Goal: Task Accomplishment & Management: Manage account settings

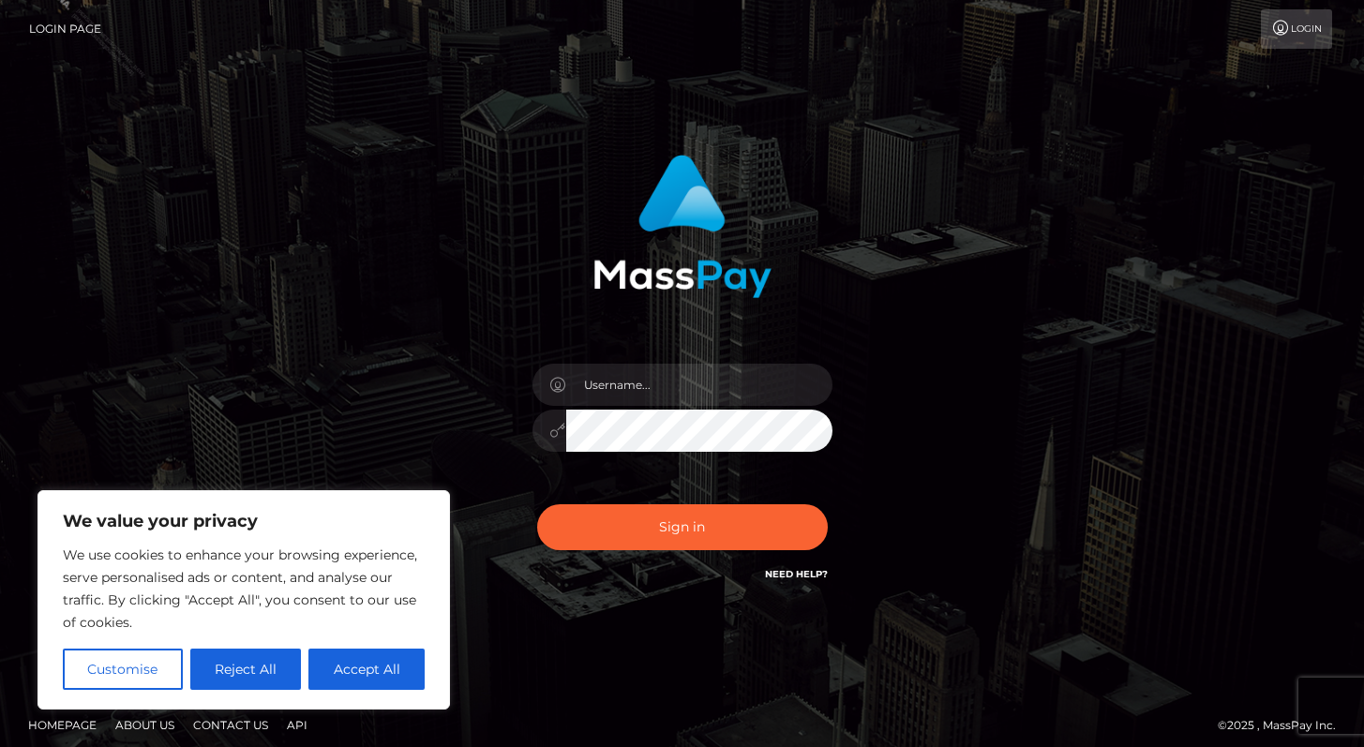
click at [647, 406] on div at bounding box center [682, 421] width 328 height 143
click at [648, 387] on input "text" at bounding box center [699, 385] width 266 height 42
type input "Alweng.MB"
click at [751, 518] on button "Sign in" at bounding box center [682, 527] width 291 height 46
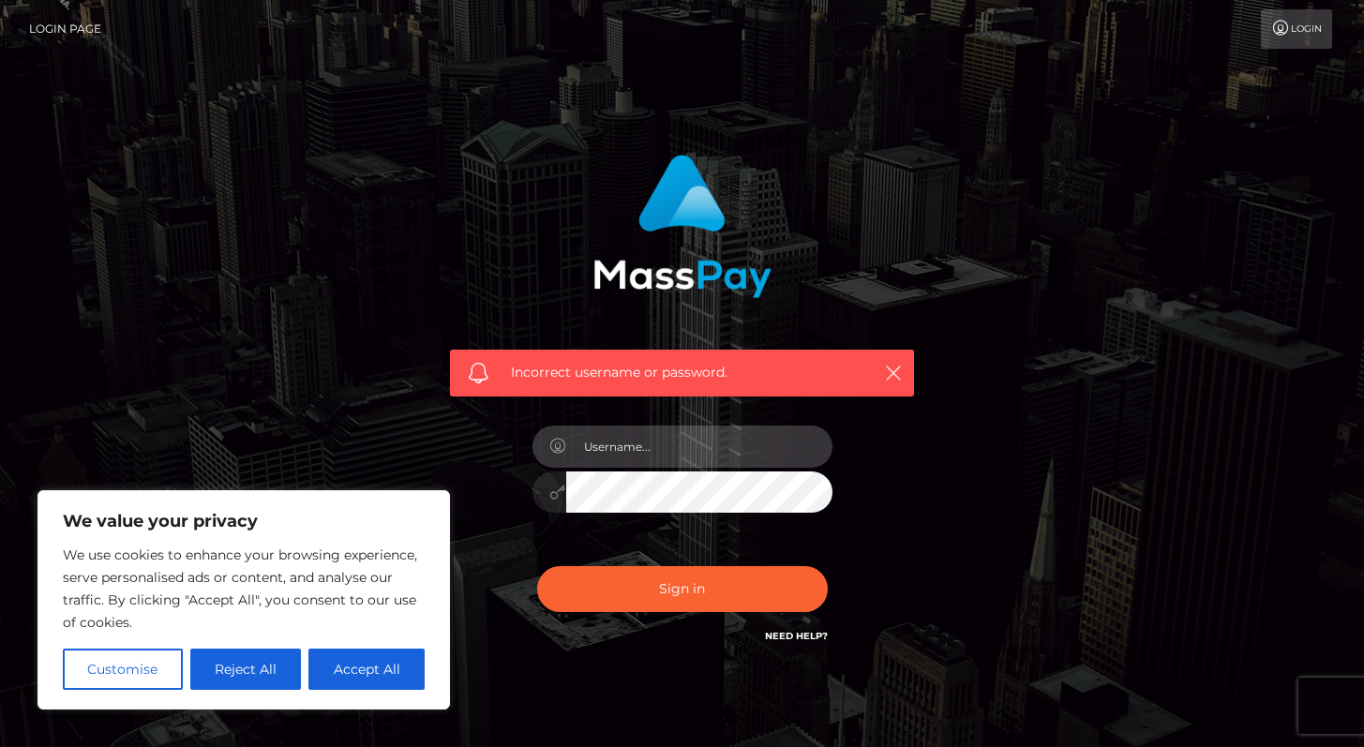
click at [690, 436] on input "text" at bounding box center [699, 447] width 266 height 42
type input "Alweng.megabonanza"
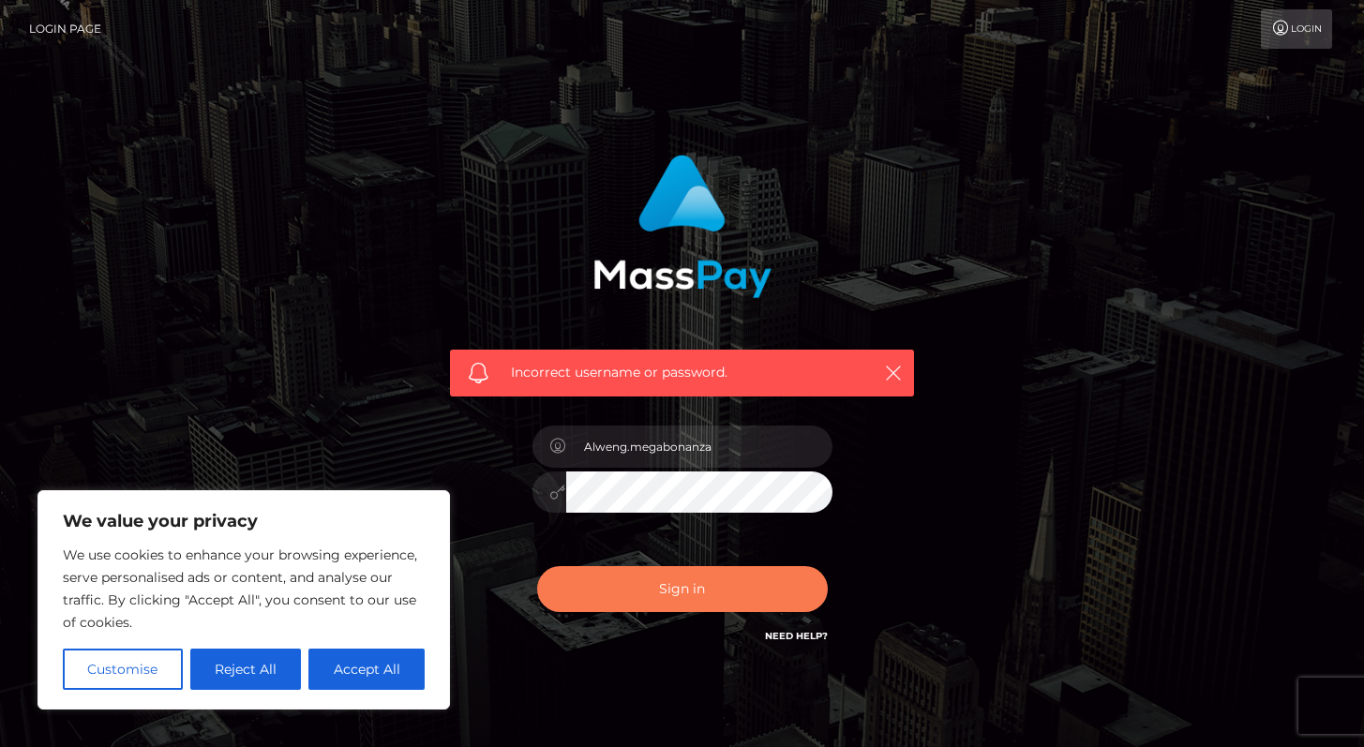
click at [734, 585] on button "Sign in" at bounding box center [682, 589] width 291 height 46
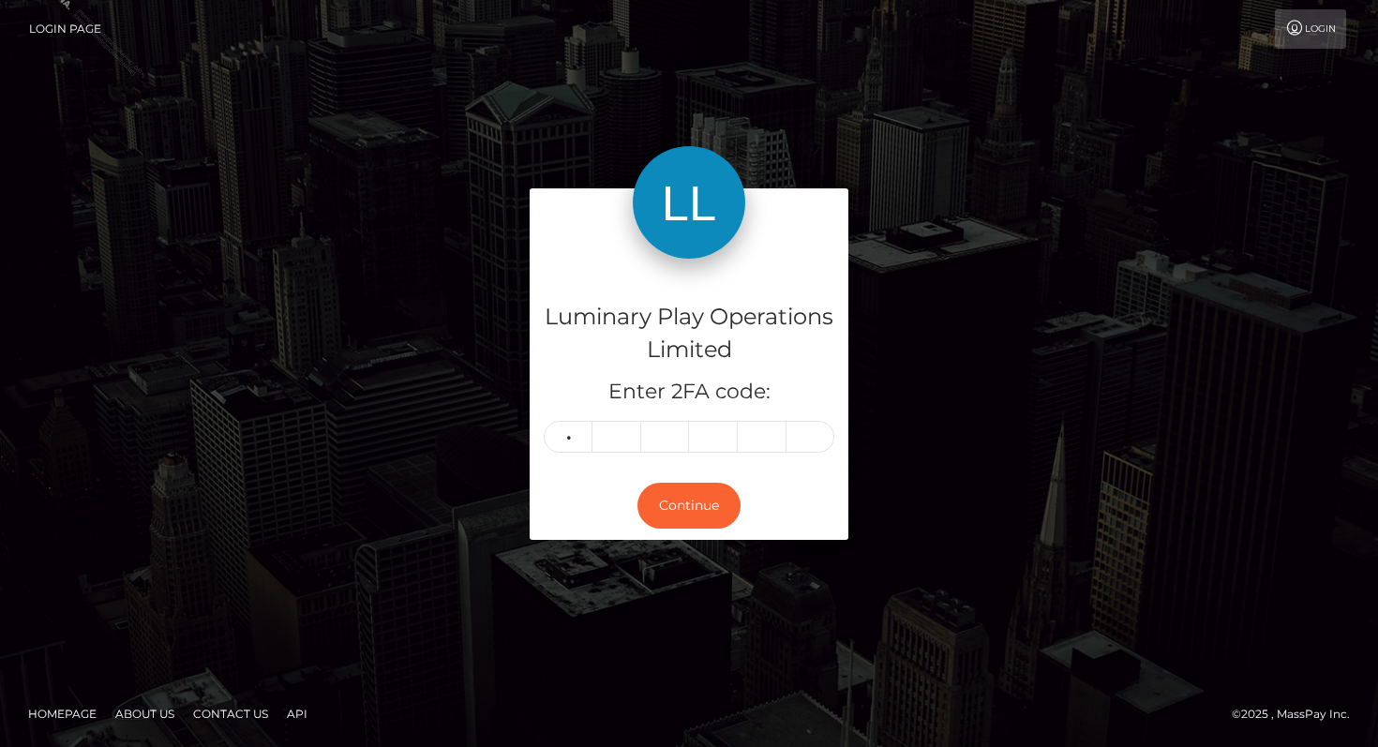
type input "6"
type input "7"
type input "8"
type input "4"
type input "2"
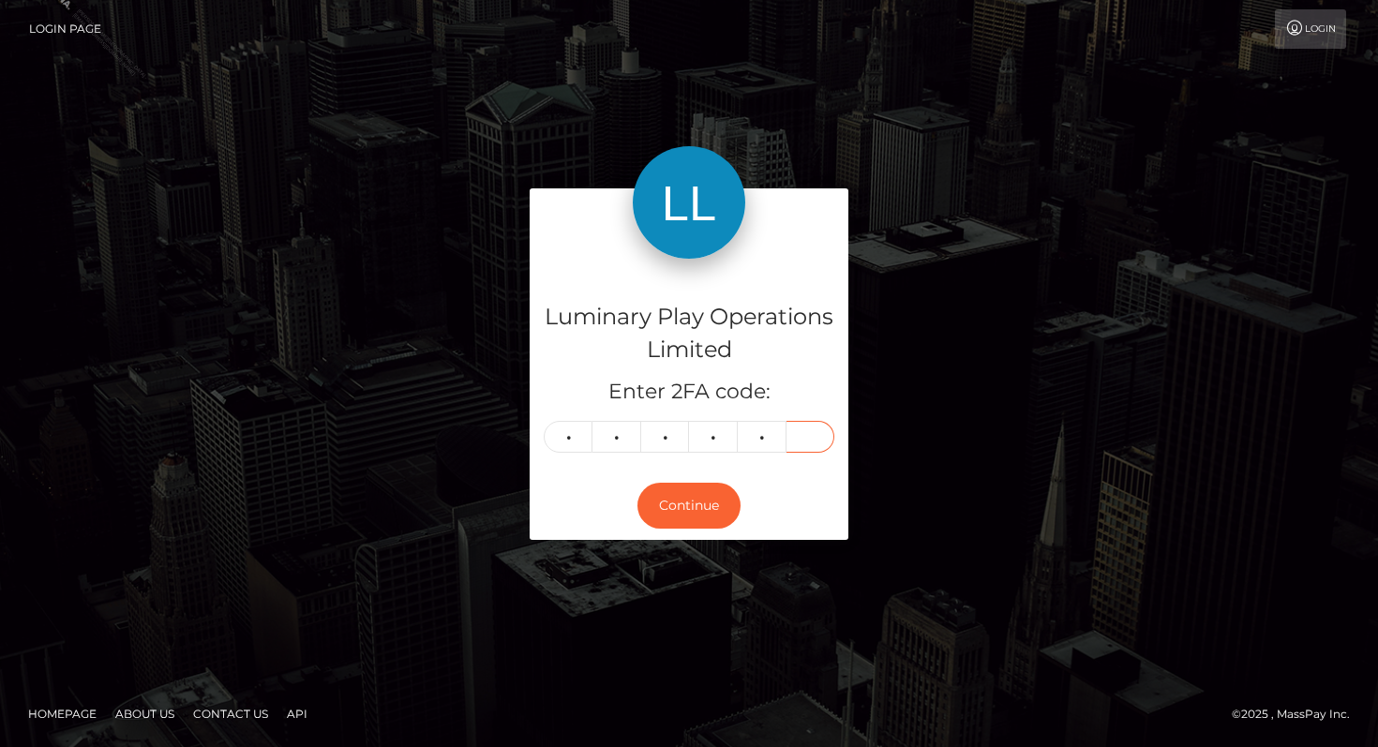
type input "1"
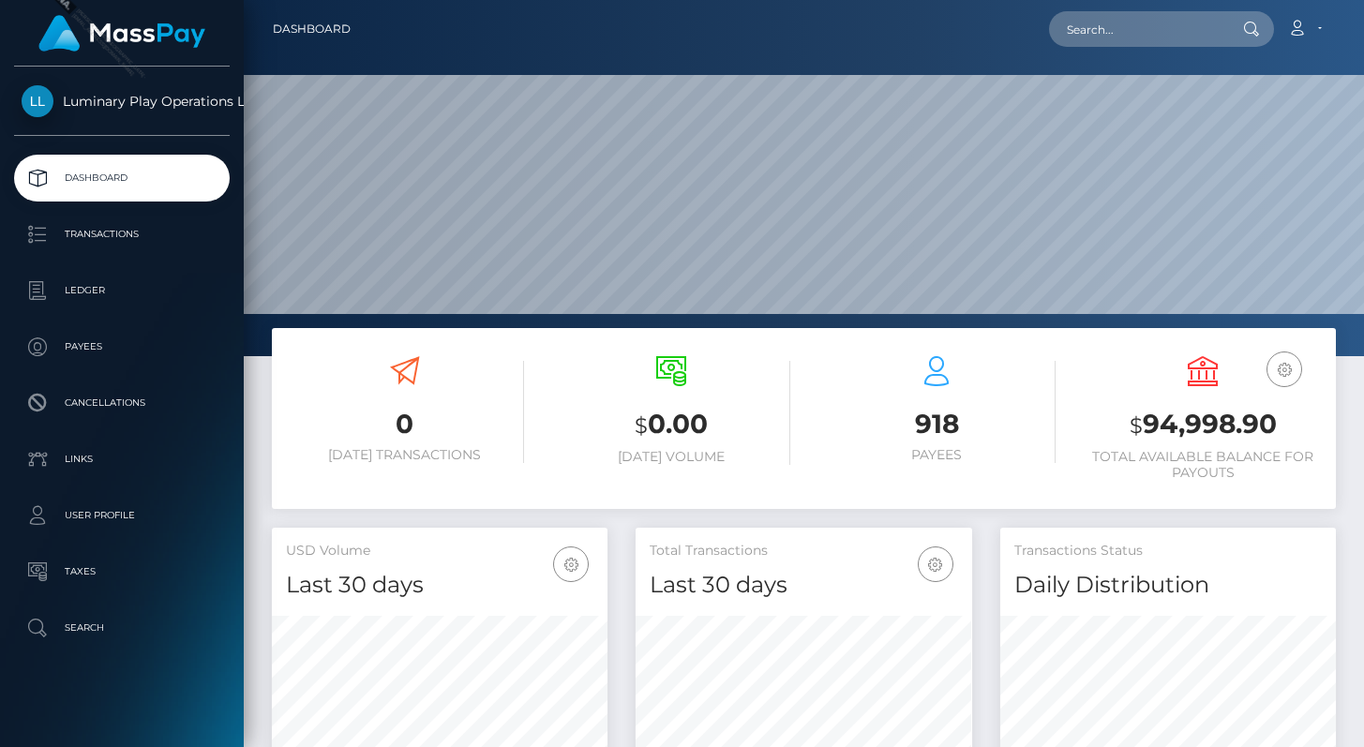
scroll to position [332, 336]
drag, startPoint x: 1237, startPoint y: 423, endPoint x: 1290, endPoint y: 424, distance: 52.5
click at [1290, 424] on h3 "$ 94,998.90" at bounding box center [1202, 425] width 238 height 38
copy h3 "94,998.90"
